Goal: Complete application form

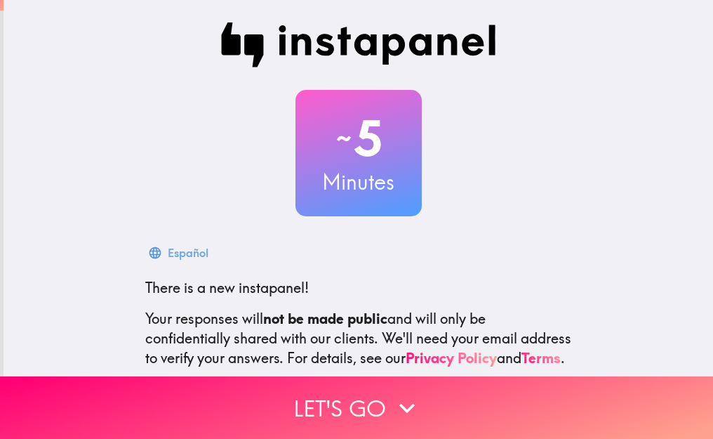
scroll to position [145, 0]
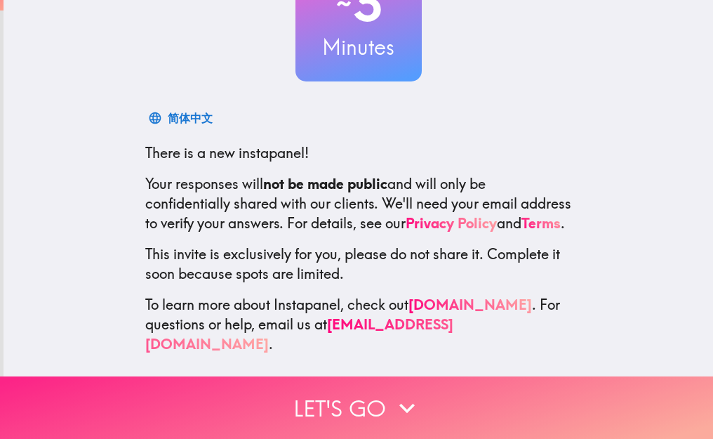
click at [283, 402] on button "Let's go" at bounding box center [356, 407] width 713 height 62
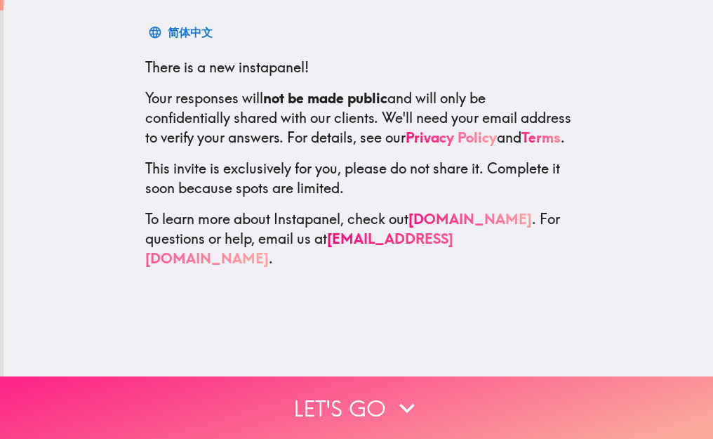
scroll to position [0, 0]
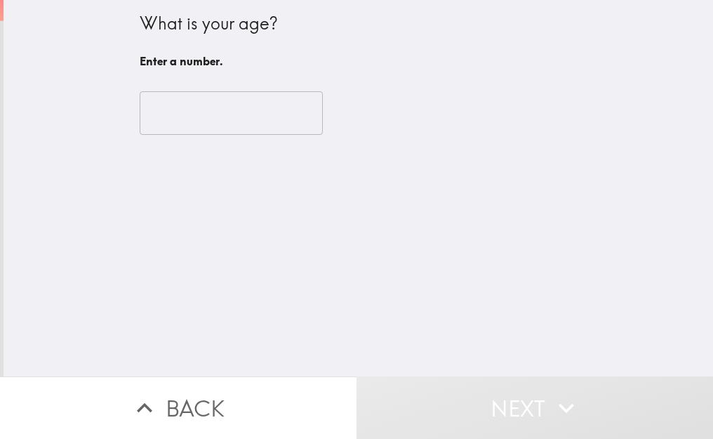
click at [206, 113] on input "number" at bounding box center [231, 113] width 183 height 44
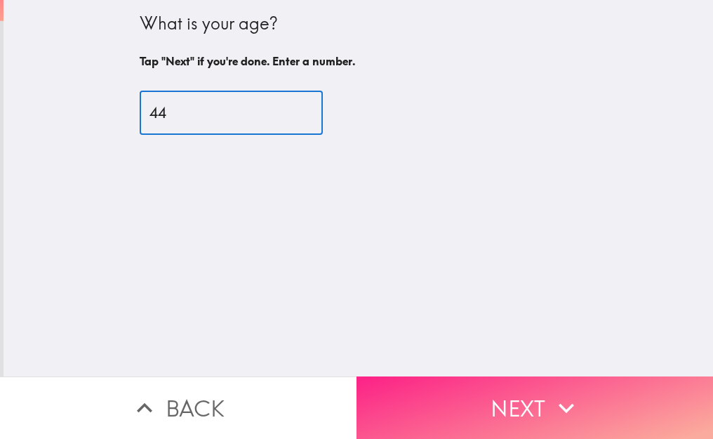
type input "44"
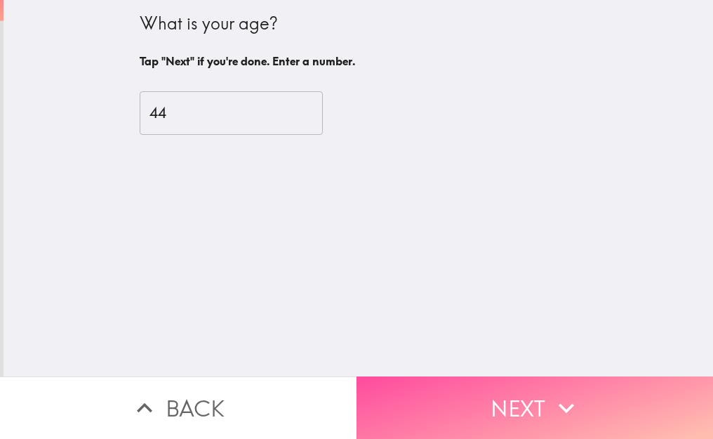
click at [485, 392] on button "Next" at bounding box center [534, 407] width 356 height 62
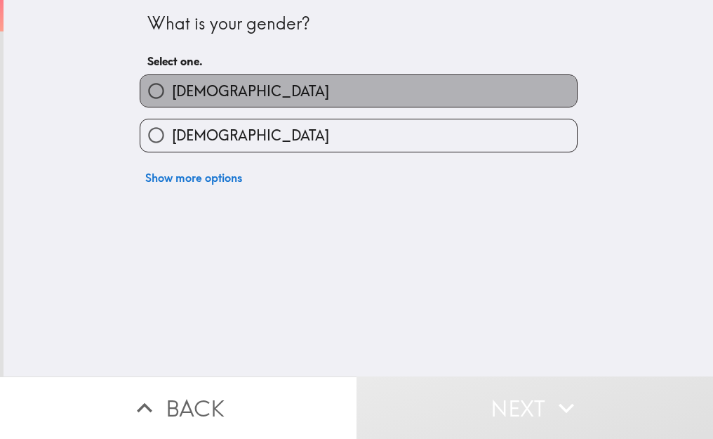
click at [174, 89] on span "[DEMOGRAPHIC_DATA]" at bounding box center [250, 91] width 157 height 20
click at [172, 89] on input "[DEMOGRAPHIC_DATA]" at bounding box center [156, 91] width 32 height 32
radio input "true"
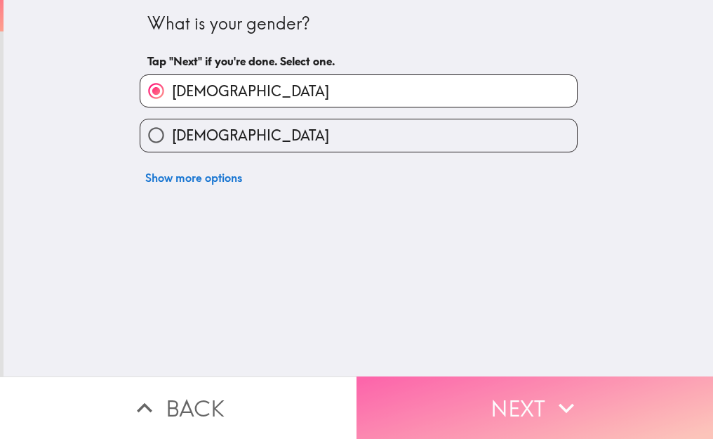
click at [538, 394] on button "Next" at bounding box center [534, 407] width 356 height 62
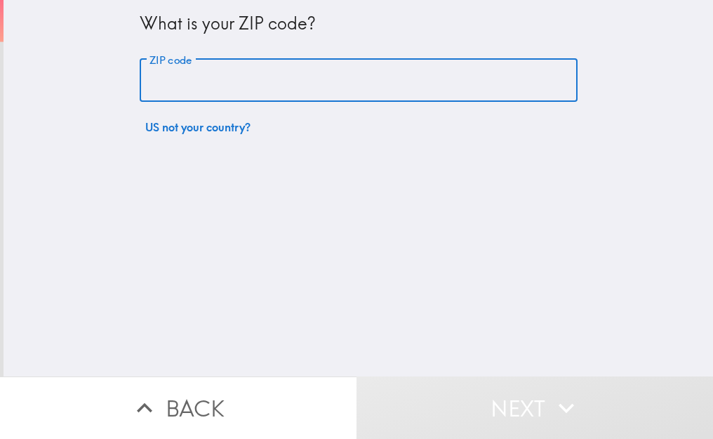
click at [189, 79] on input "ZIP code" at bounding box center [359, 81] width 438 height 44
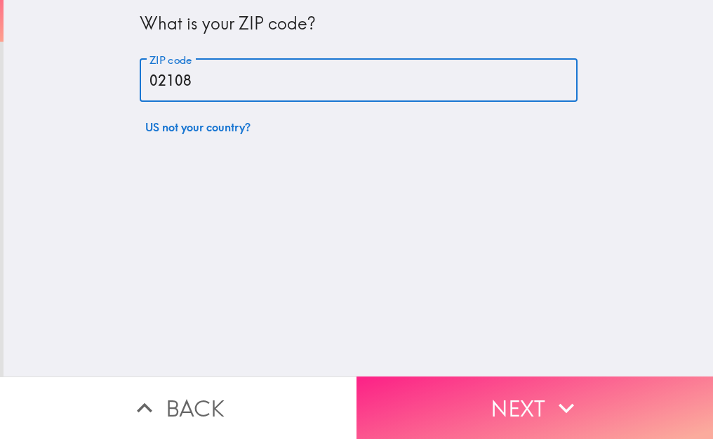
type input "02108"
click at [571, 399] on icon "button" at bounding box center [566, 407] width 31 height 31
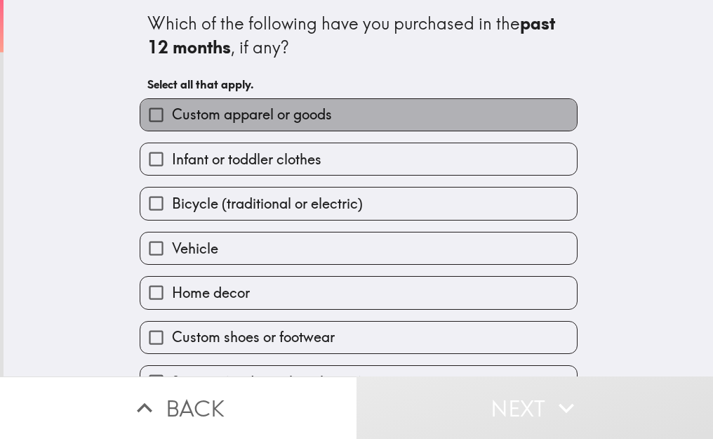
click at [248, 115] on span "Custom apparel or goods" at bounding box center [252, 115] width 160 height 20
click at [172, 115] on input "Custom apparel or goods" at bounding box center [156, 115] width 32 height 32
checkbox input "true"
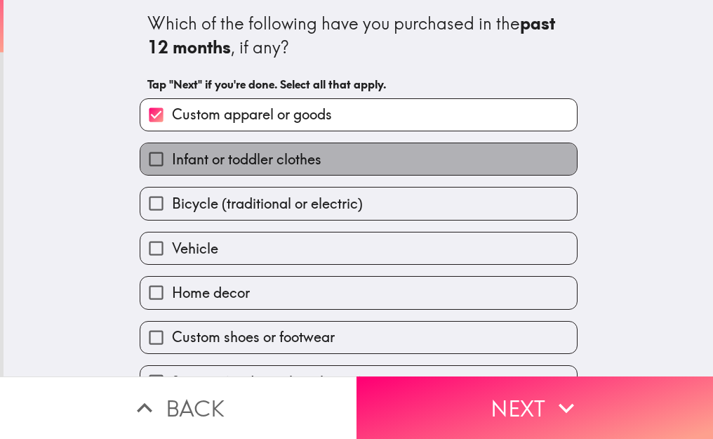
click at [240, 161] on span "Infant or toddler clothes" at bounding box center [246, 159] width 149 height 20
click at [172, 161] on input "Infant or toddler clothes" at bounding box center [156, 159] width 32 height 32
checkbox input "true"
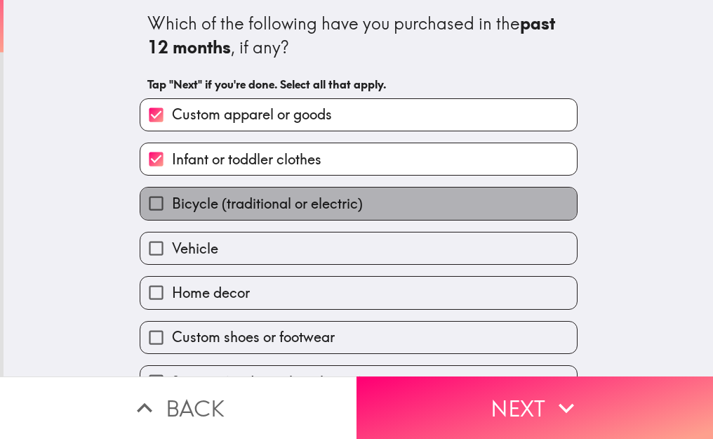
click at [251, 201] on span "Bicycle (traditional or electric)" at bounding box center [267, 204] width 191 height 20
click at [172, 201] on input "Bicycle (traditional or electric)" at bounding box center [156, 203] width 32 height 32
checkbox input "true"
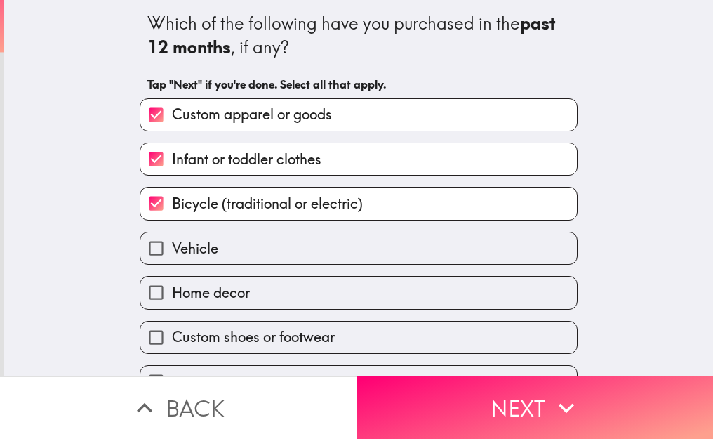
click at [221, 262] on label "Vehicle" at bounding box center [358, 248] width 436 height 32
click at [172, 262] on input "Vehicle" at bounding box center [156, 248] width 32 height 32
checkbox input "true"
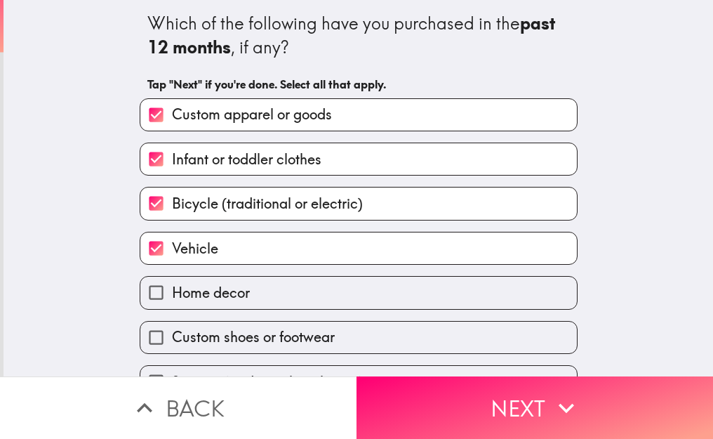
click at [239, 295] on span "Home decor" at bounding box center [211, 293] width 78 height 20
click at [172, 295] on input "Home decor" at bounding box center [156, 292] width 32 height 32
checkbox input "true"
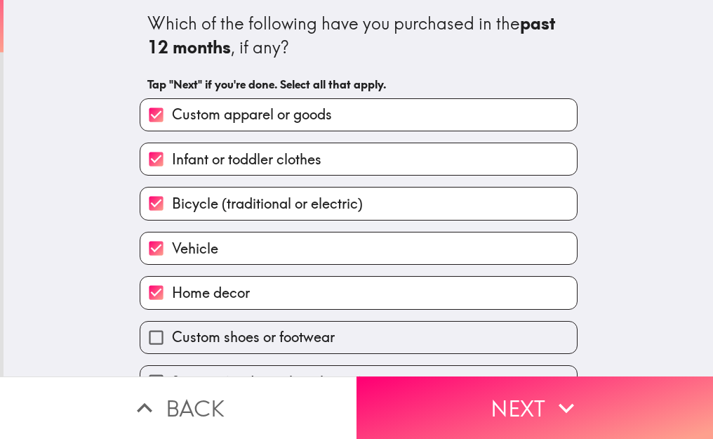
scroll to position [77, 0]
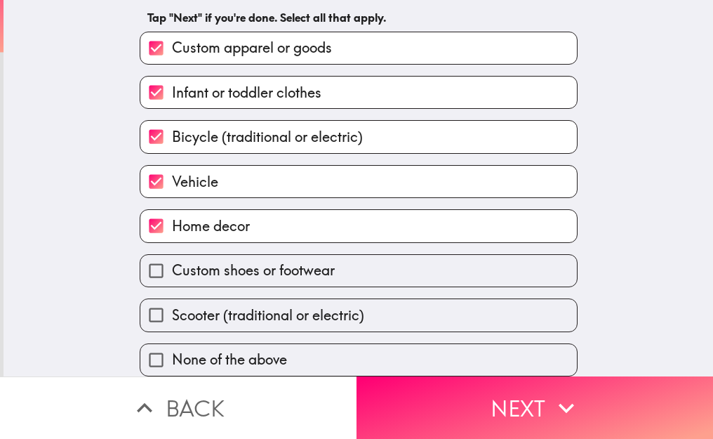
click at [202, 260] on span "Custom shoes or footwear" at bounding box center [253, 270] width 163 height 20
click at [172, 260] on input "Custom shoes or footwear" at bounding box center [156, 271] width 32 height 32
checkbox input "true"
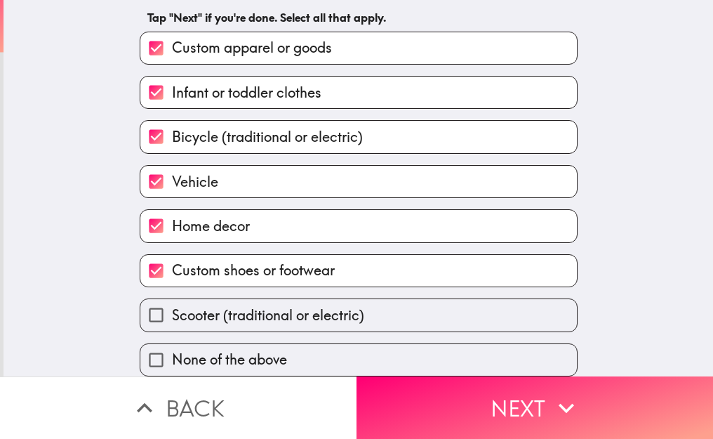
click at [234, 312] on span "Scooter (traditional or electric)" at bounding box center [268, 315] width 192 height 20
click at [172, 312] on input "Scooter (traditional or electric)" at bounding box center [156, 315] width 32 height 32
checkbox input "true"
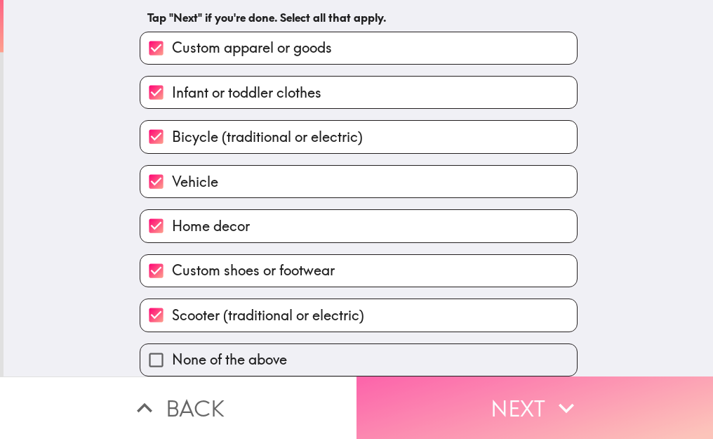
click at [420, 394] on button "Next" at bounding box center [534, 407] width 356 height 62
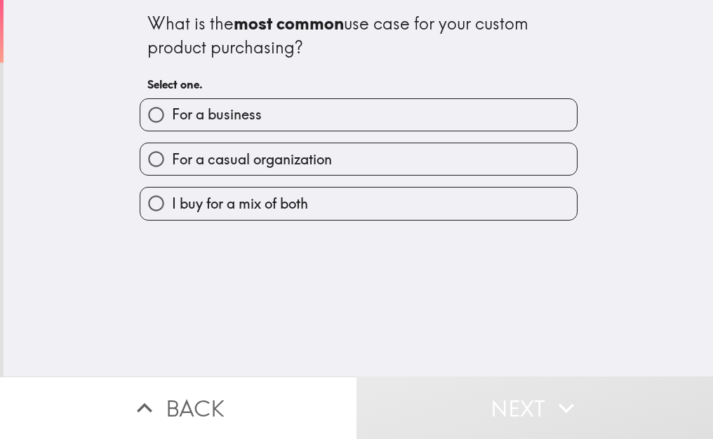
click at [265, 112] on label "For a business" at bounding box center [358, 115] width 436 height 32
click at [172, 112] on input "For a business" at bounding box center [156, 115] width 32 height 32
radio input "true"
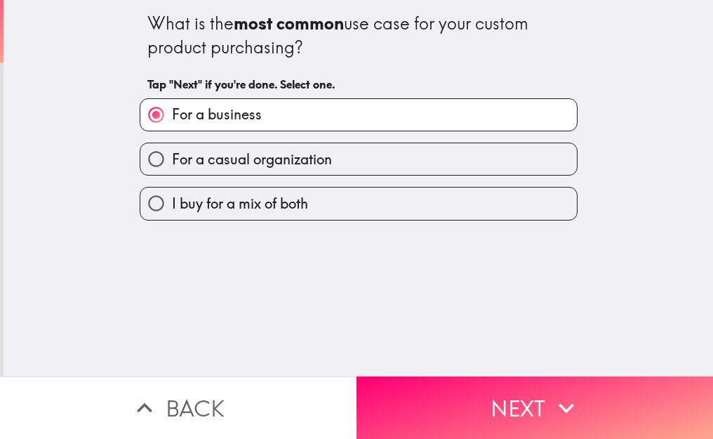
click at [268, 204] on span "I buy for a mix of both" at bounding box center [240, 204] width 136 height 20
click at [172, 204] on input "I buy for a mix of both" at bounding box center [156, 203] width 32 height 32
radio input "true"
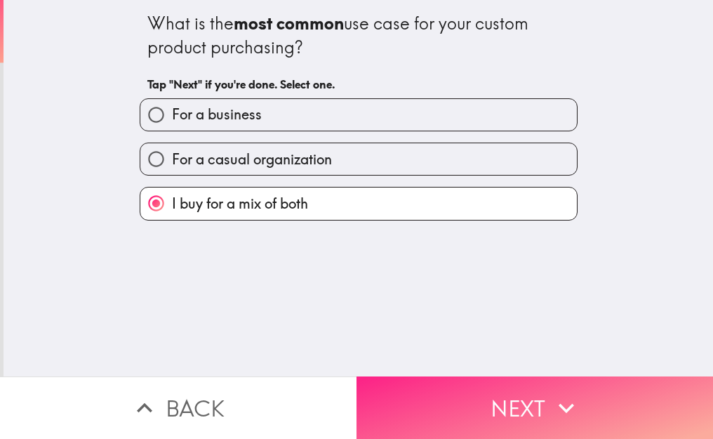
click at [482, 394] on button "Next" at bounding box center [534, 407] width 356 height 62
